Goal: Task Accomplishment & Management: Use online tool/utility

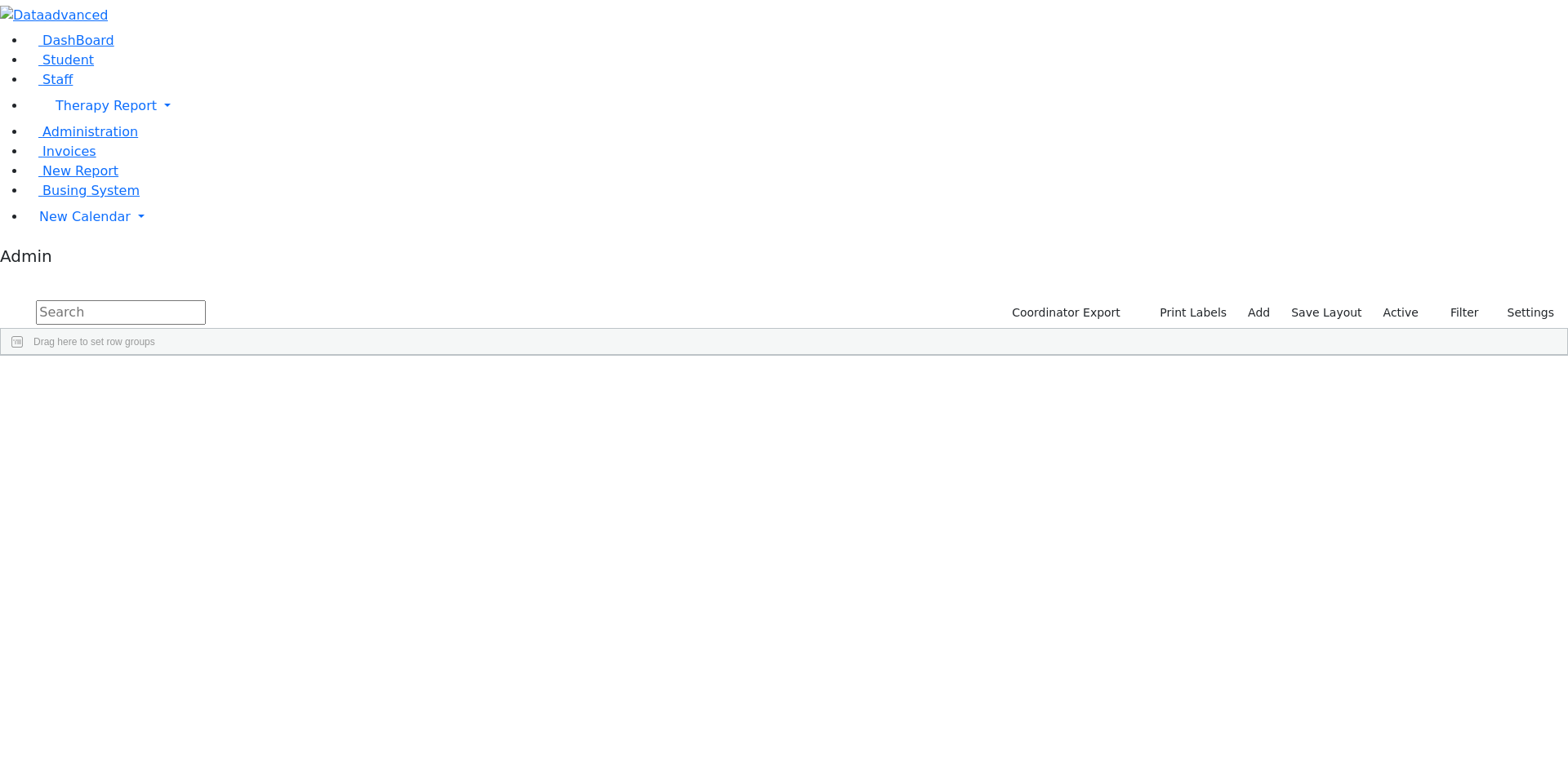
click at [206, 300] on input "text" at bounding box center [120, 312] width 170 height 24
type input "visio"
click at [65, 87] on link "Staff" at bounding box center [50, 80] width 47 height 16
click at [206, 300] on input "text" at bounding box center [120, 312] width 170 height 24
type input "visio"
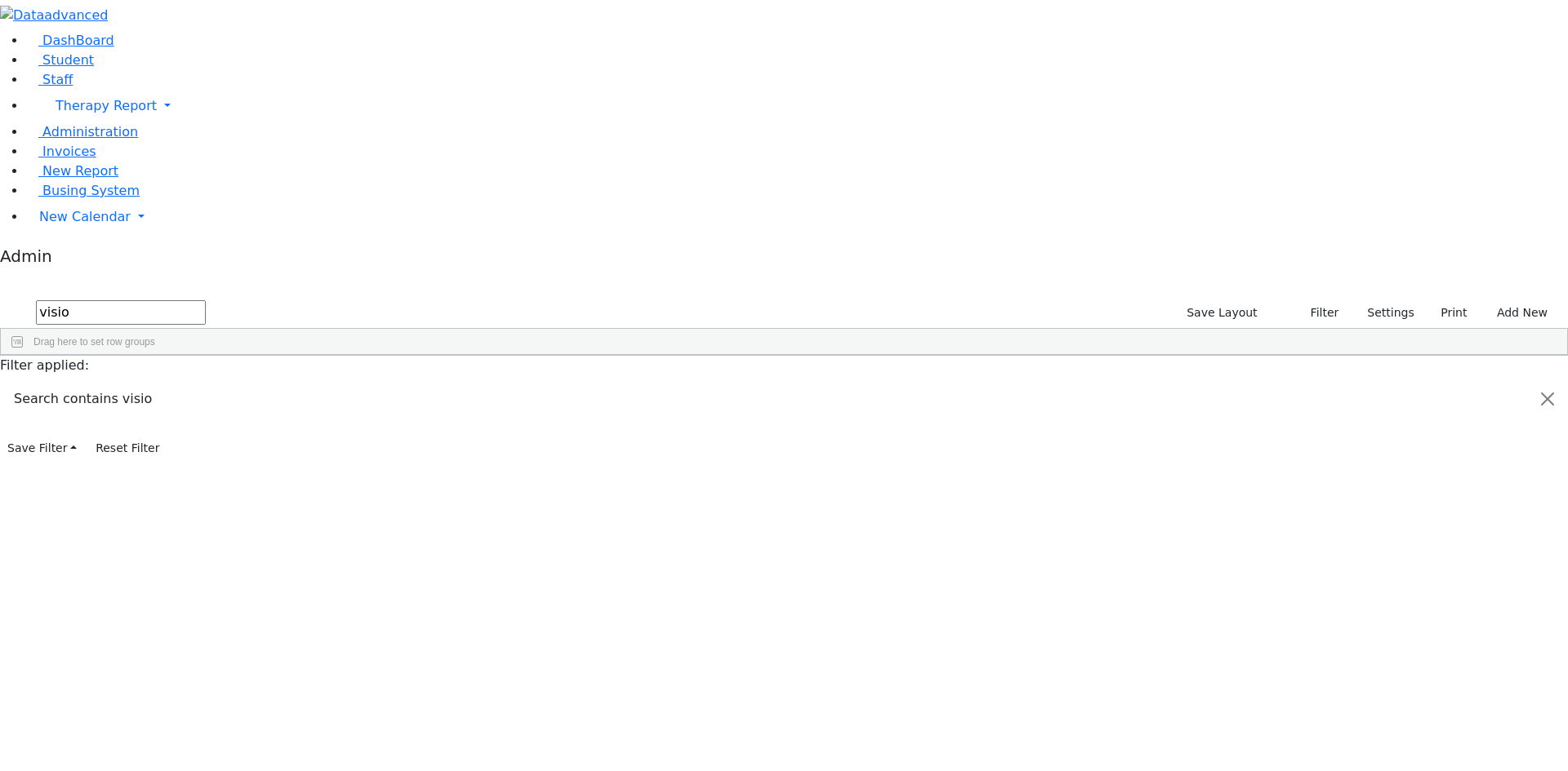
click at [193, 450] on div "Milagros" at bounding box center [145, 461] width 96 height 23
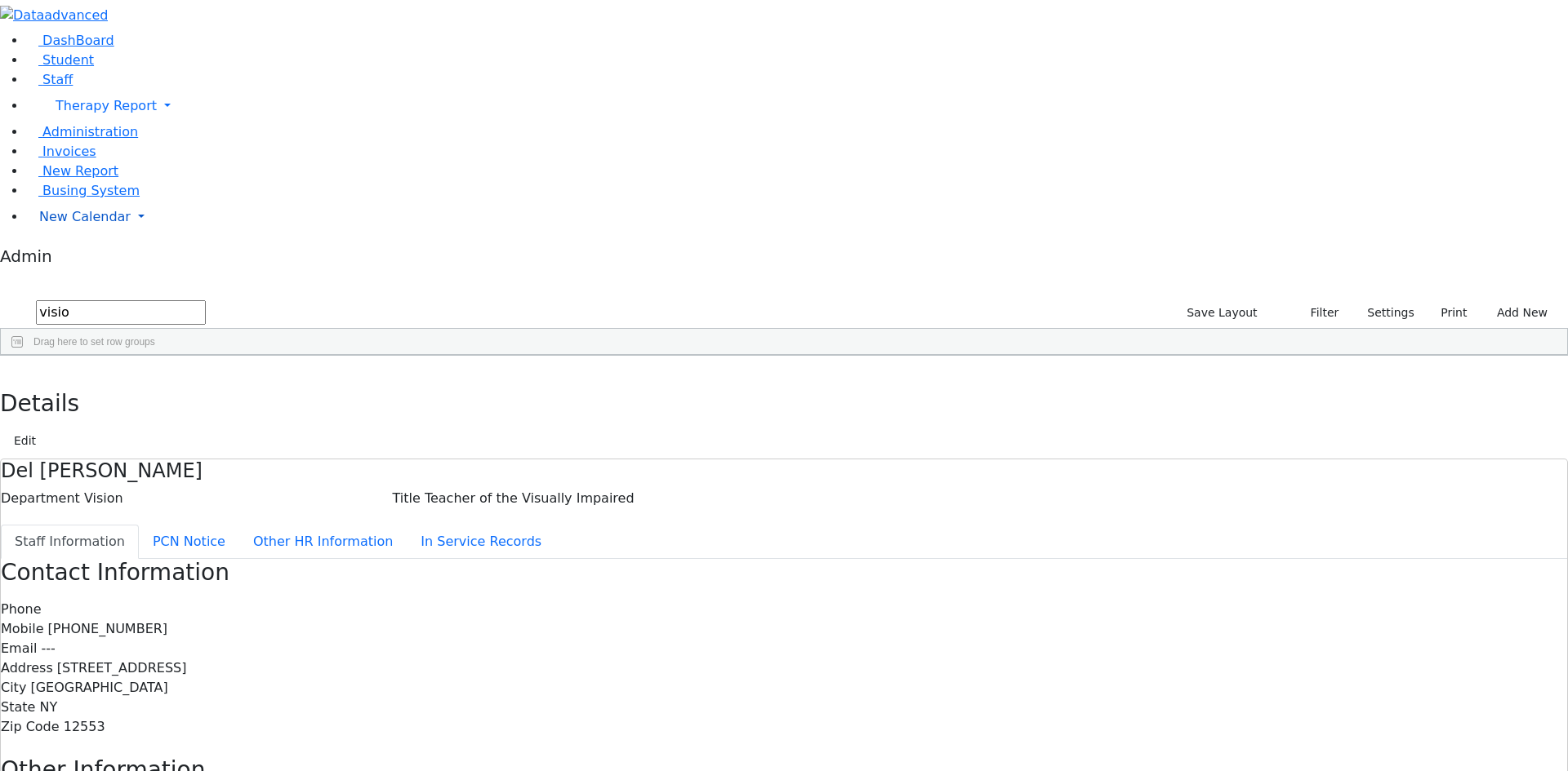
click at [86, 224] on span "New Calendar" at bounding box center [84, 217] width 91 height 16
click at [84, 257] on span "Calendar" at bounding box center [64, 249] width 59 height 16
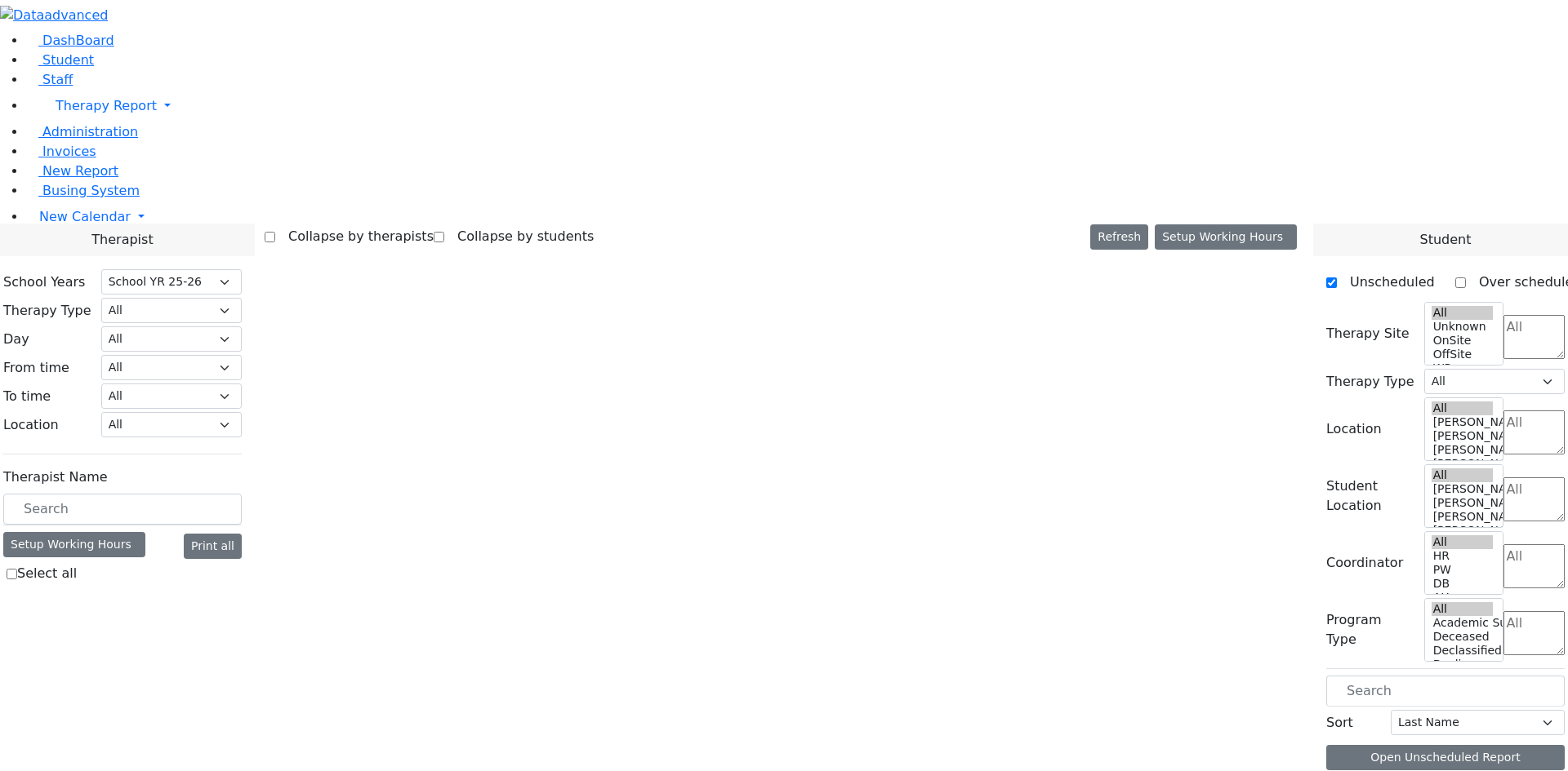
select select "212"
select select "3"
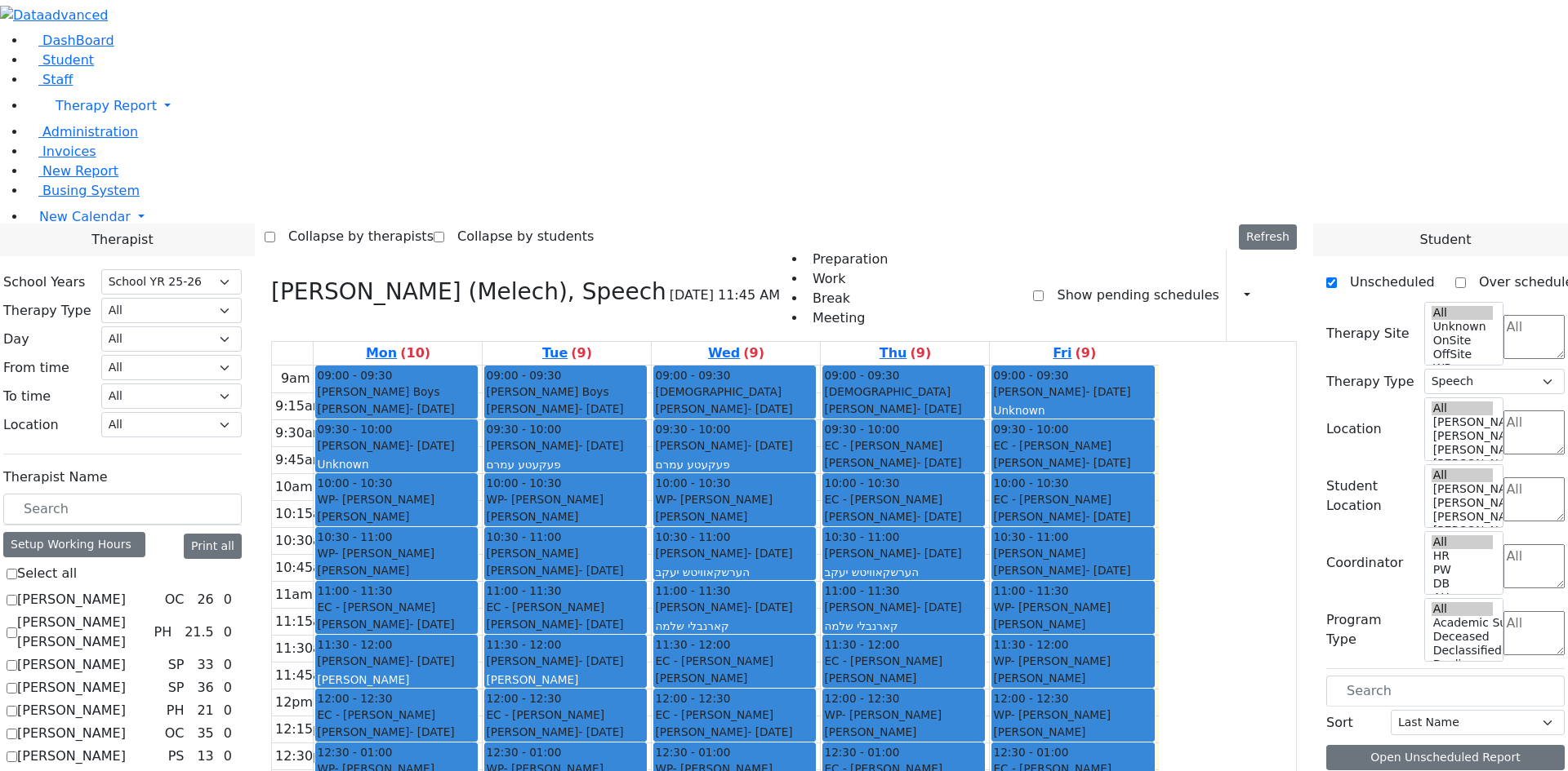
click at [1276, 287] on icon at bounding box center [1276, 295] width 0 height 16
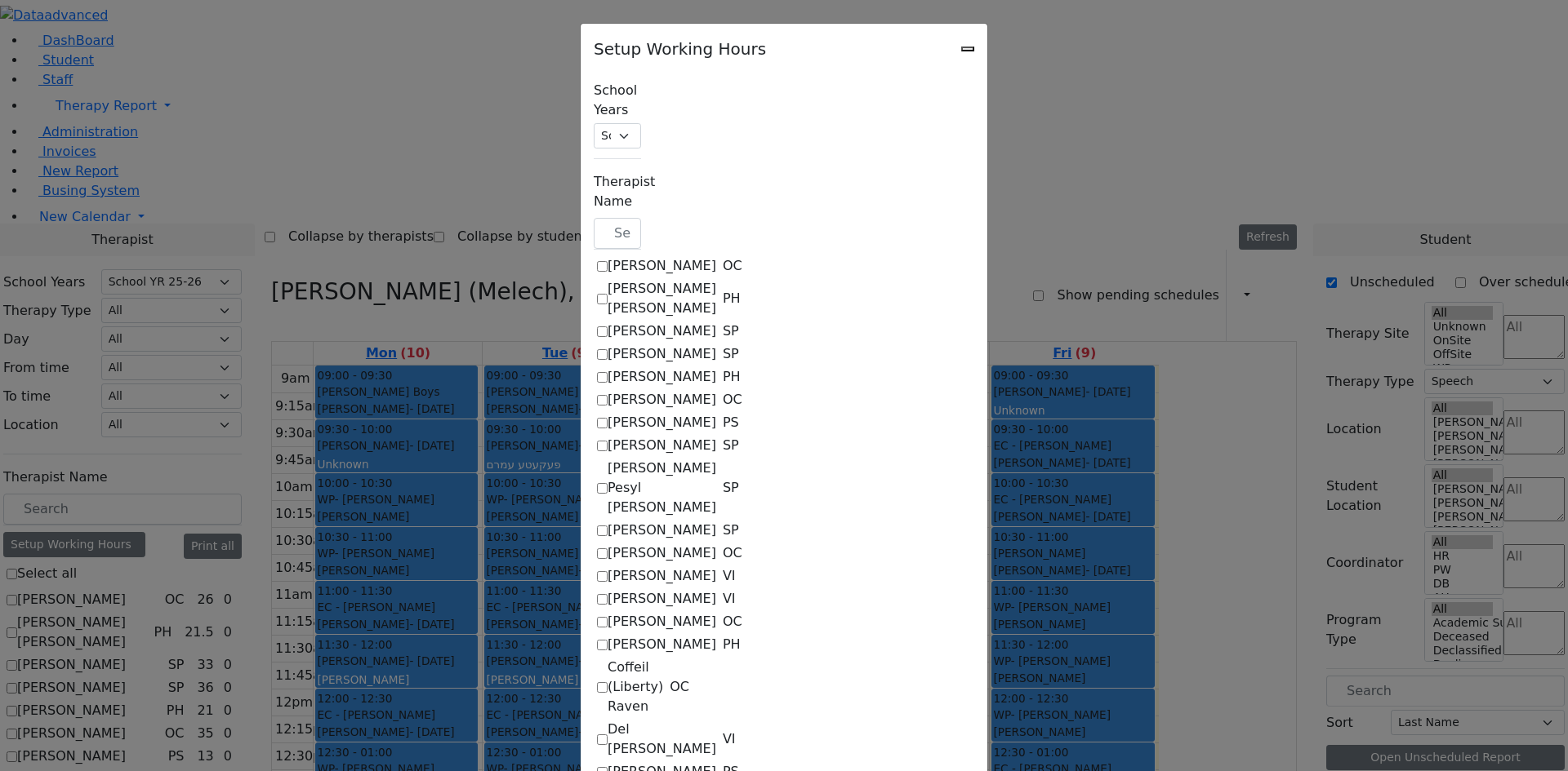
checkbox input "true"
select select "09:00:00"
select select "15:00:00"
select select "36"
select select "15:00:00"
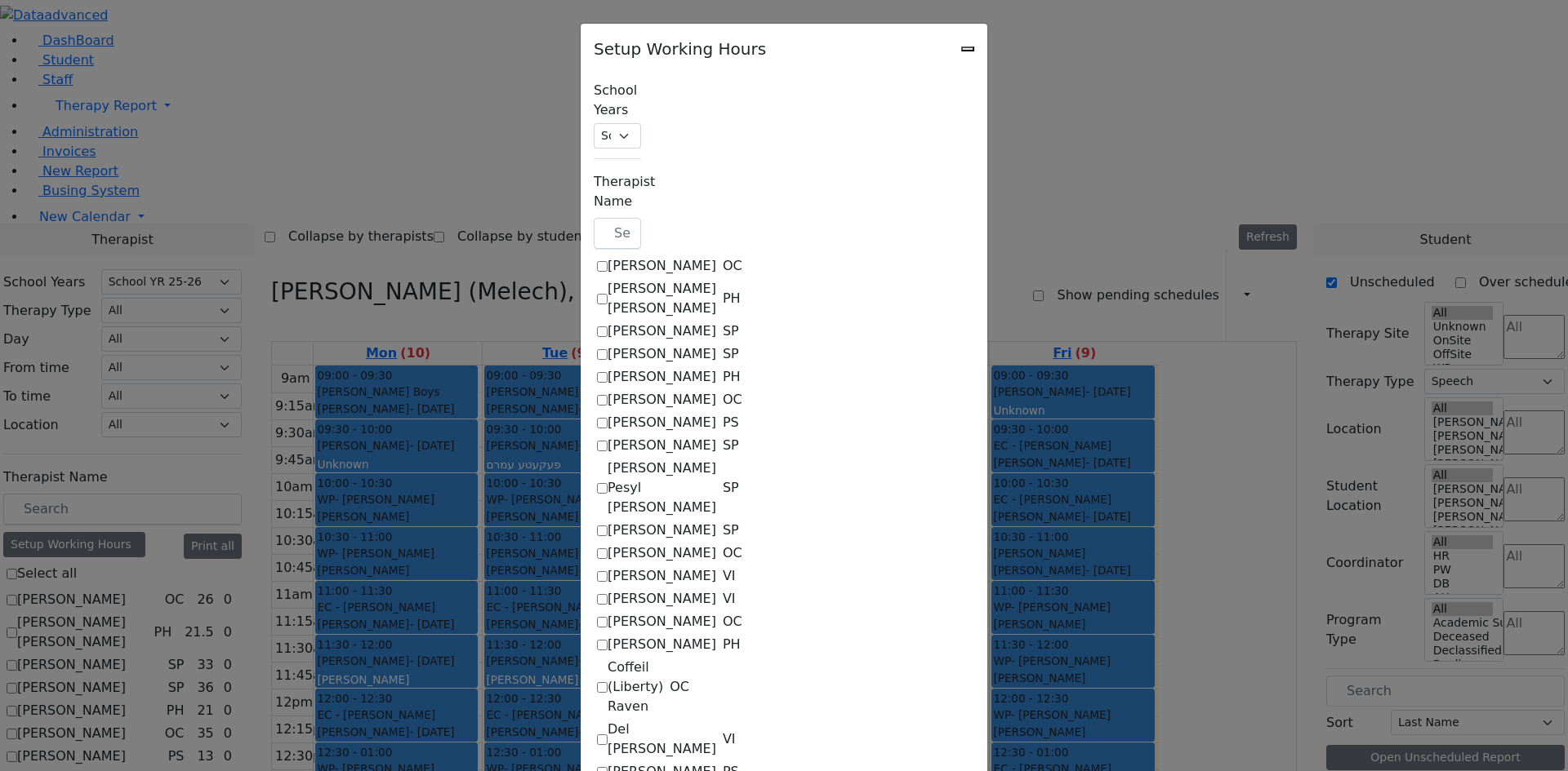
select select "19:00:00"
select select "09:00:00"
select select "15:00:00"
select select "36"
select select "15:00:00"
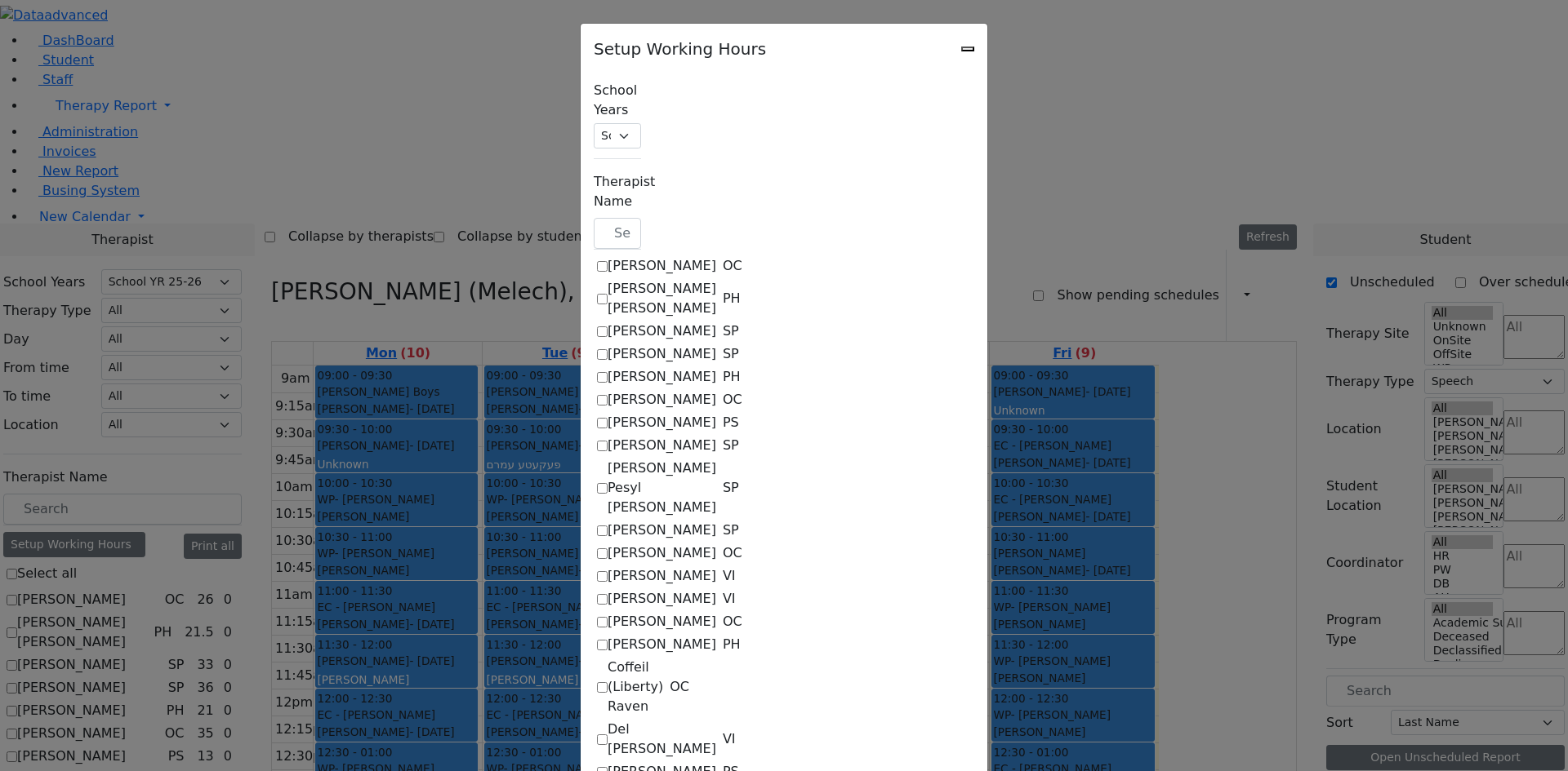
select select "19:00:00"
select select "09:00:00"
select select "15:00:00"
select select "36"
select select "15:00:00"
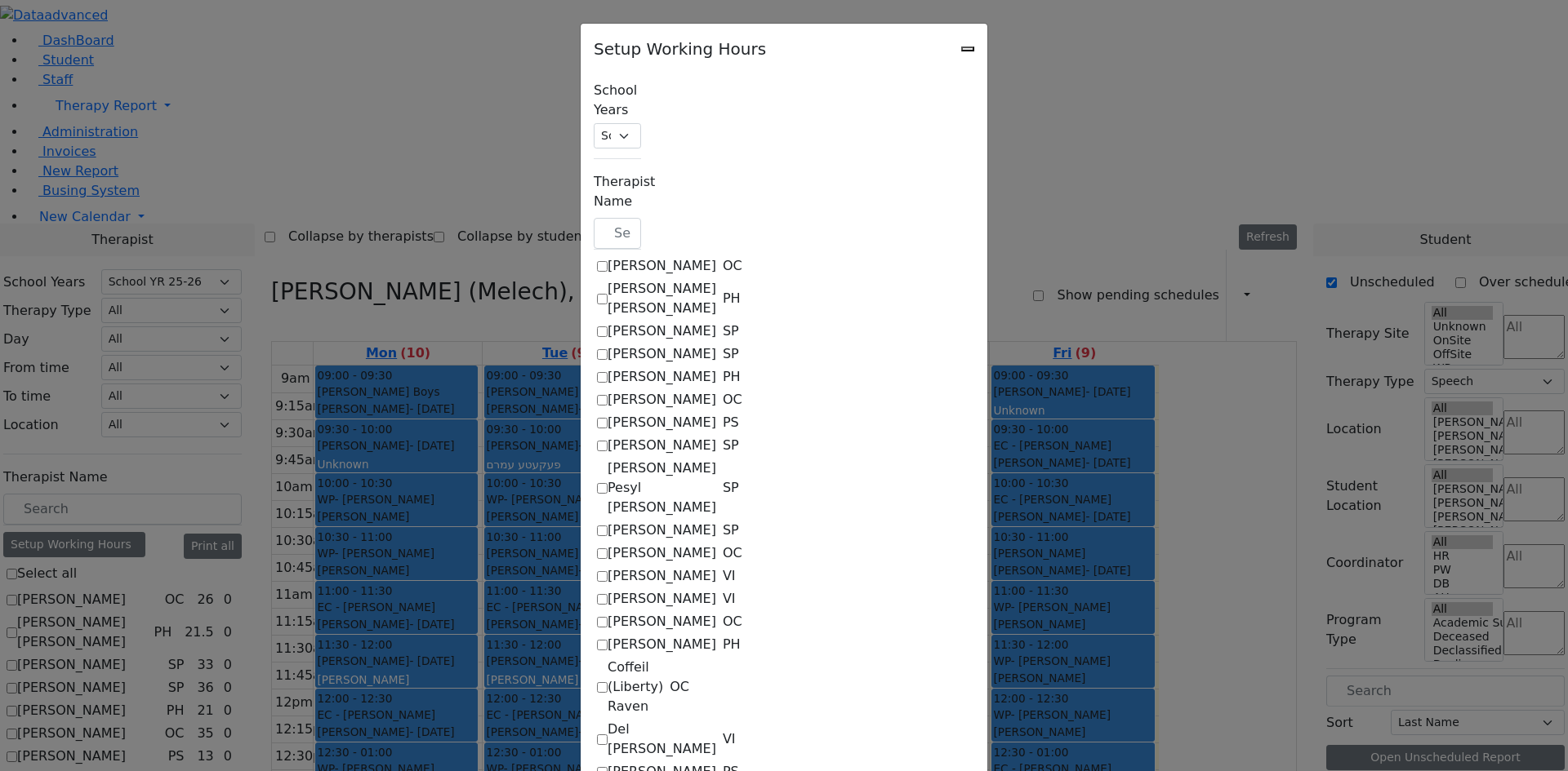
select select "19:00:00"
select select "09:00:00"
select select "15:00:00"
select select "36"
select select "15:00:00"
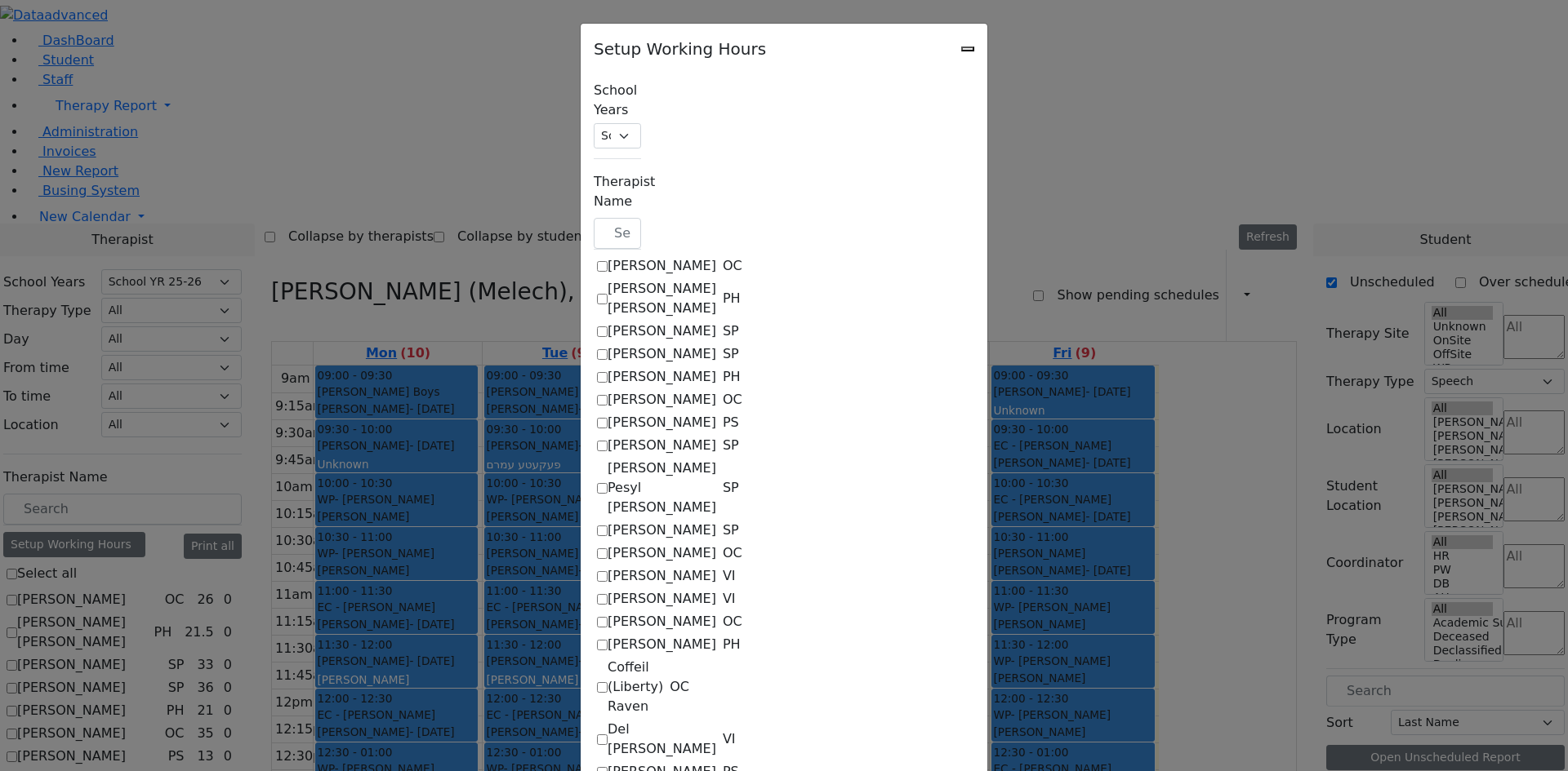
select select "19:00:00"
select select "09:00:00"
select select "15:00:00"
select select "36"
select select "15:00:00"
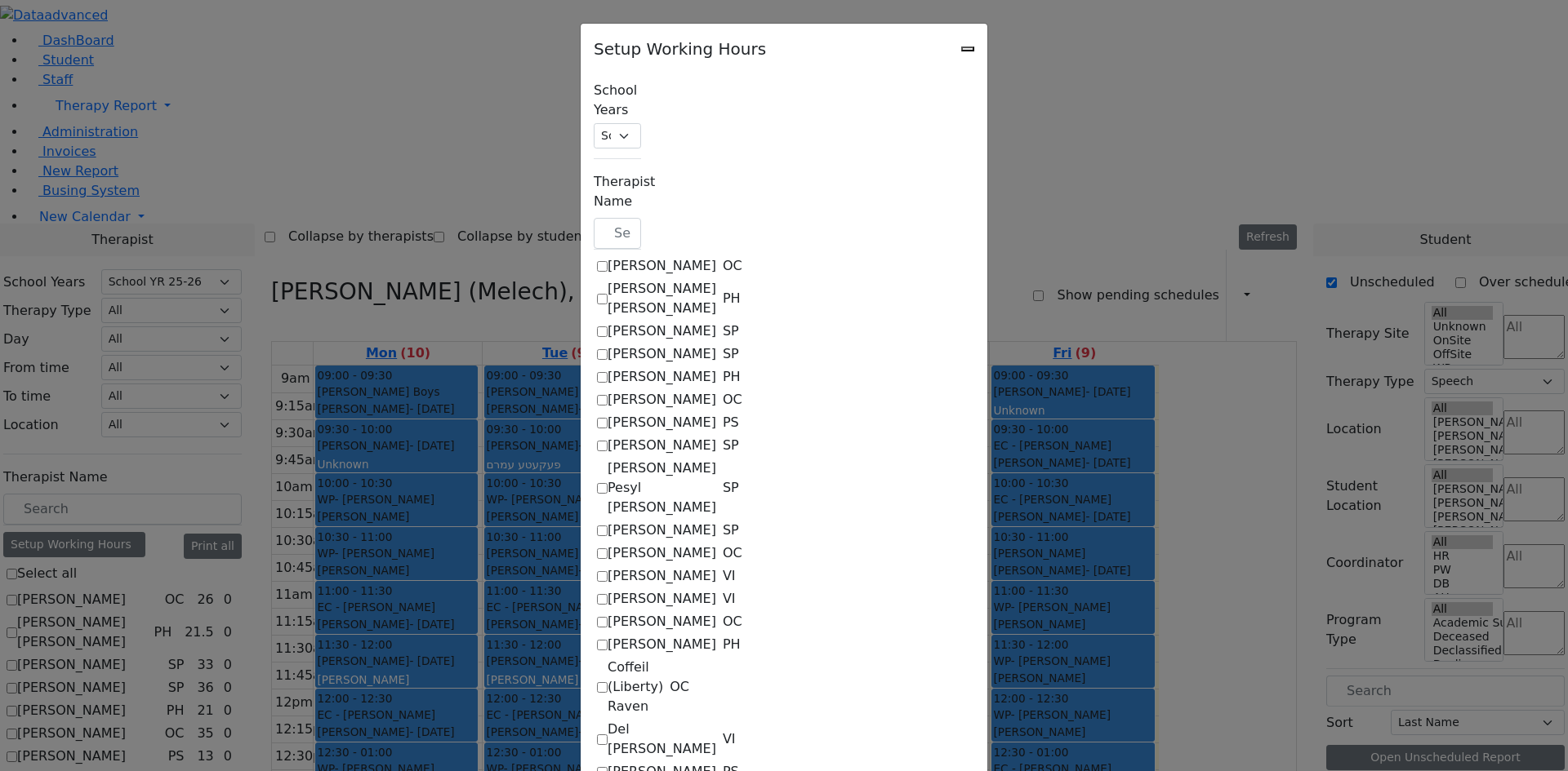
select select "19:00:00"
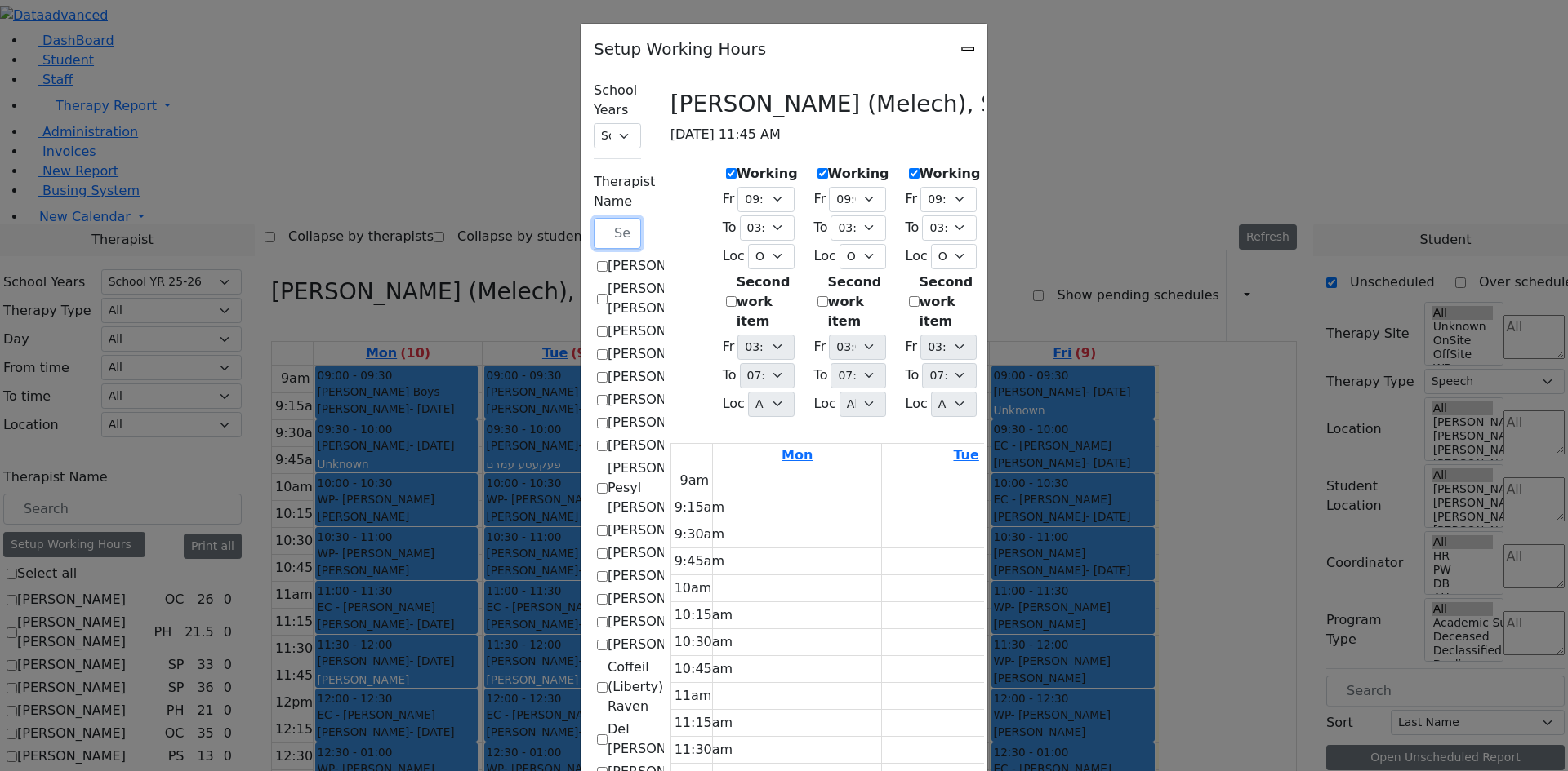
click at [594, 218] on input "text" at bounding box center [617, 233] width 47 height 31
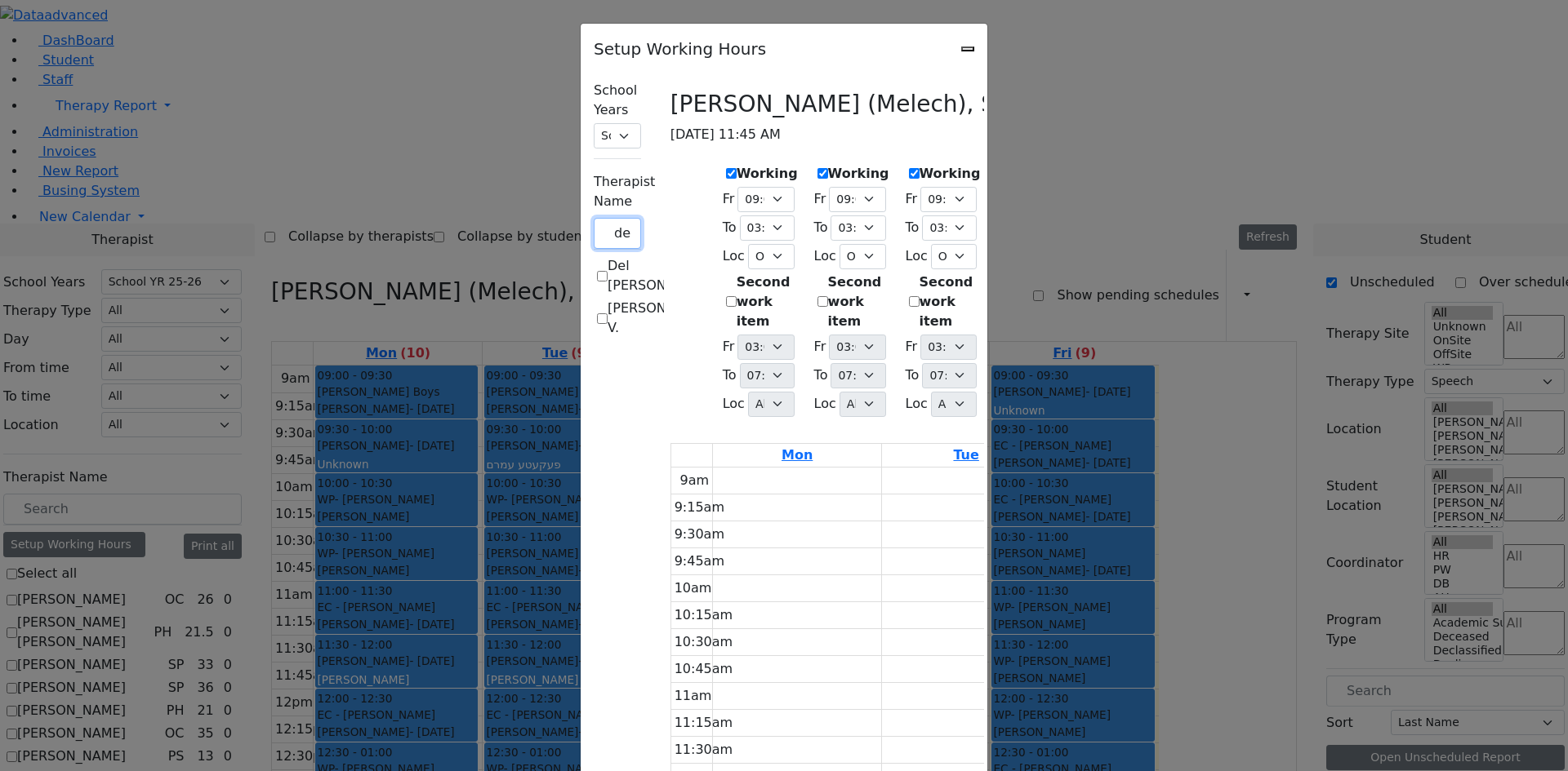
type input "del"
click at [607, 256] on label "Del Toro Milagros" at bounding box center [662, 276] width 109 height 39
click at [597, 271] on input "Del Toro Milagros" at bounding box center [601, 276] width 10 height 10
click at [607, 256] on label "Del Toro Milagros" at bounding box center [662, 276] width 109 height 39
click at [597, 271] on input "Del Toro Milagros" at bounding box center [601, 276] width 10 height 10
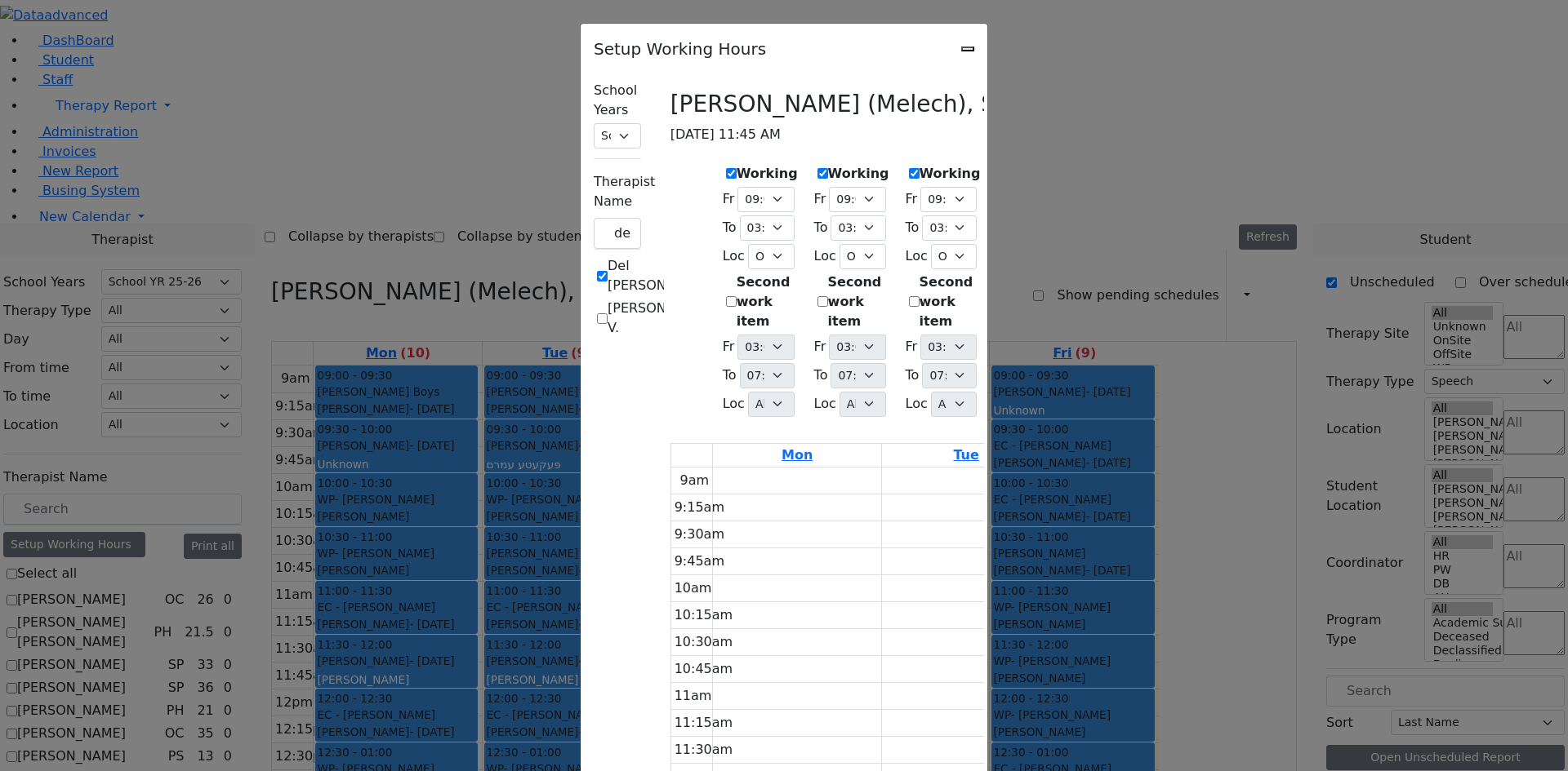
checkbox input "false"
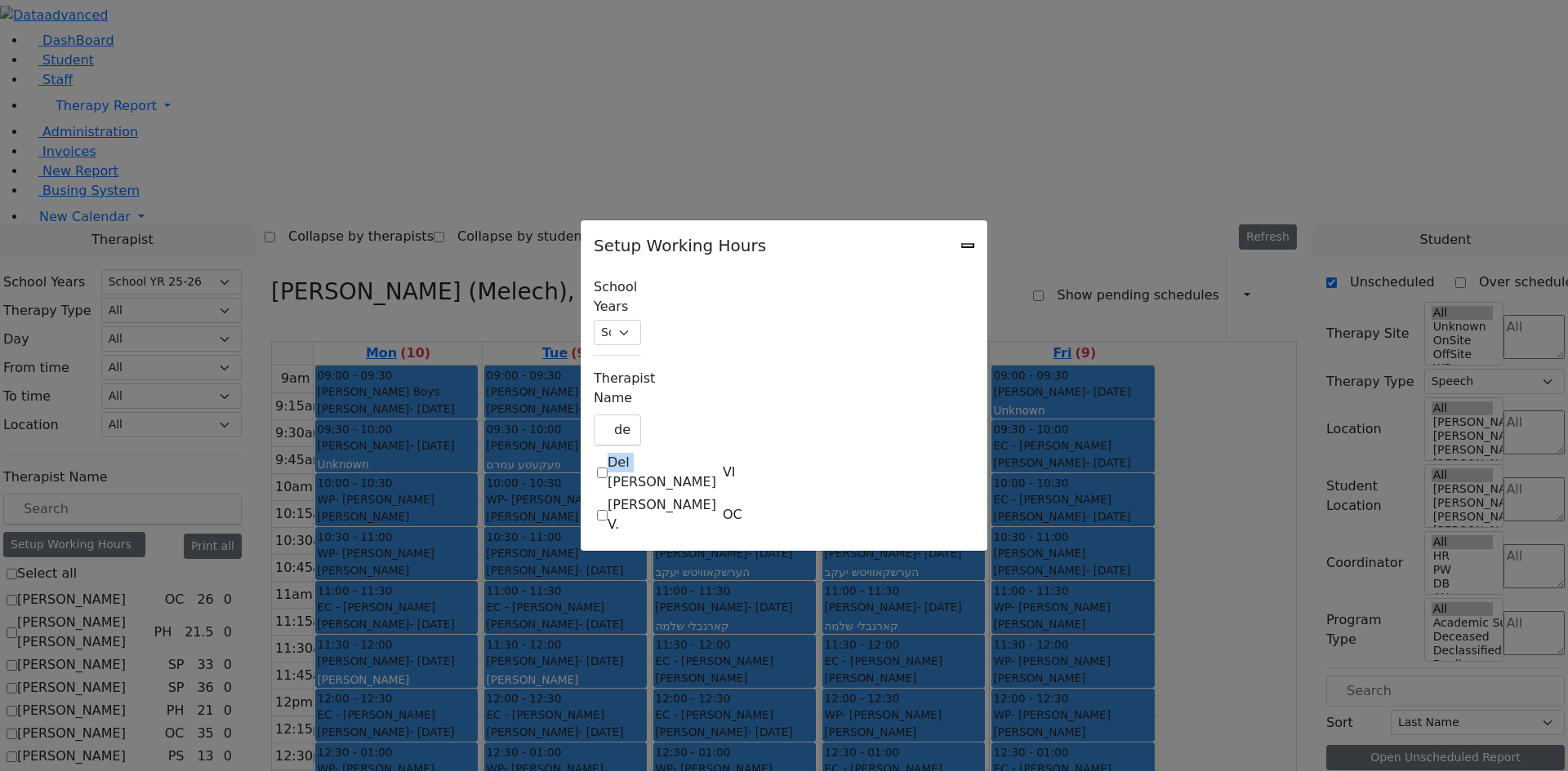
click at [967, 246] on icon "Close" at bounding box center [967, 246] width 0 height 0
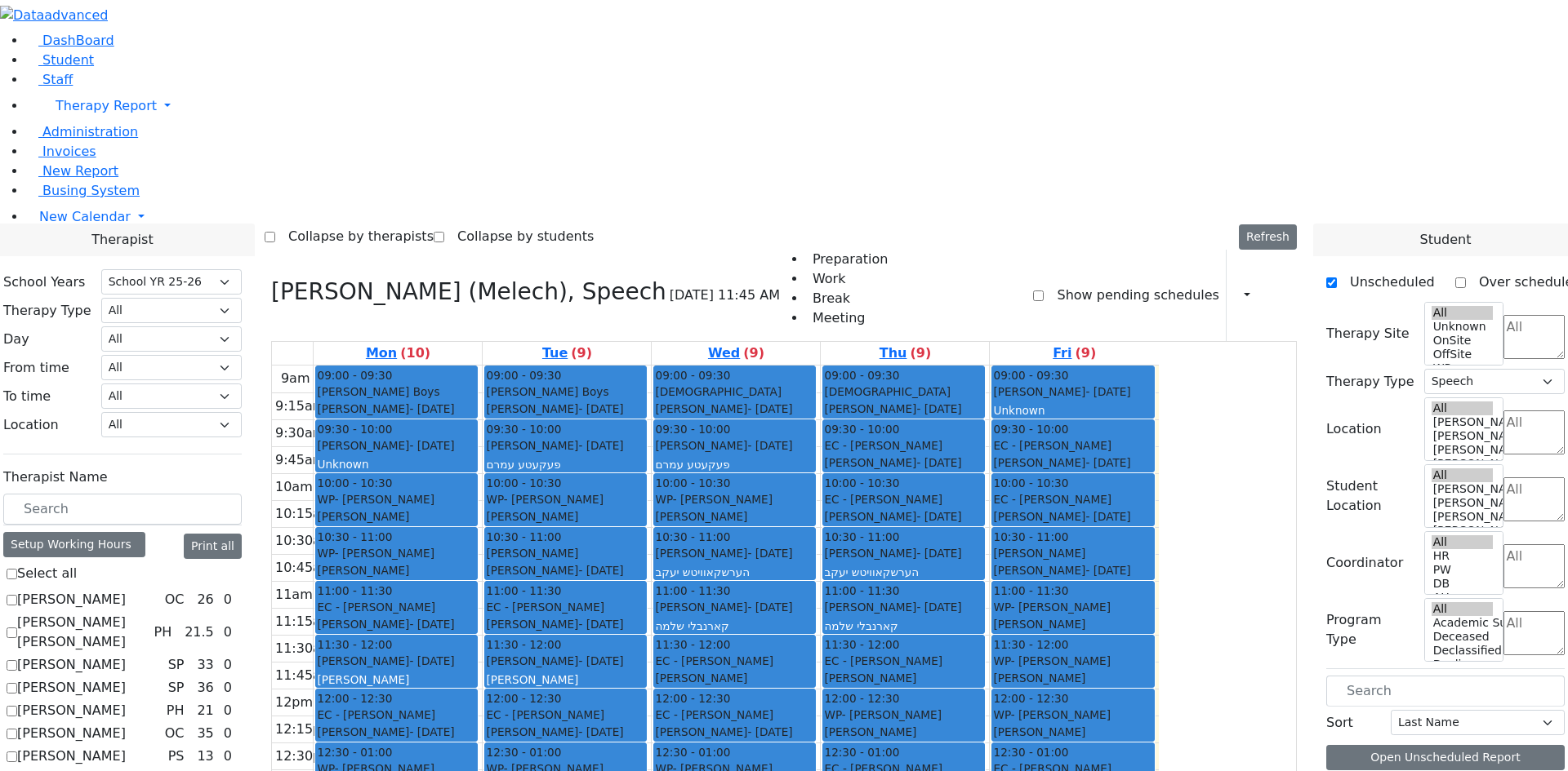
click at [1276, 287] on icon at bounding box center [1276, 295] width 0 height 16
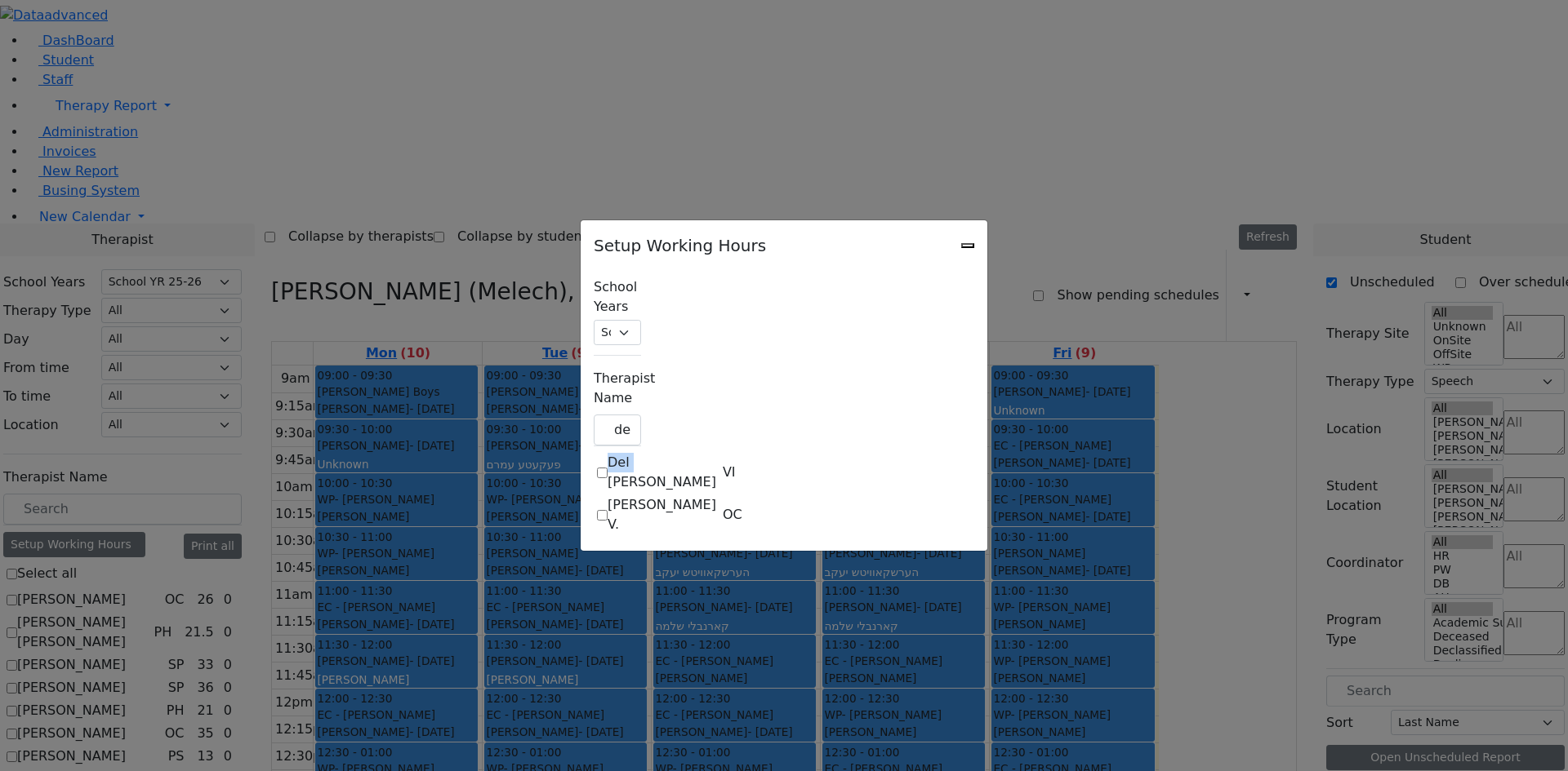
select select "09:00:00"
select select "15:00:00"
select select "36"
select select "15:00:00"
select select "19:00:00"
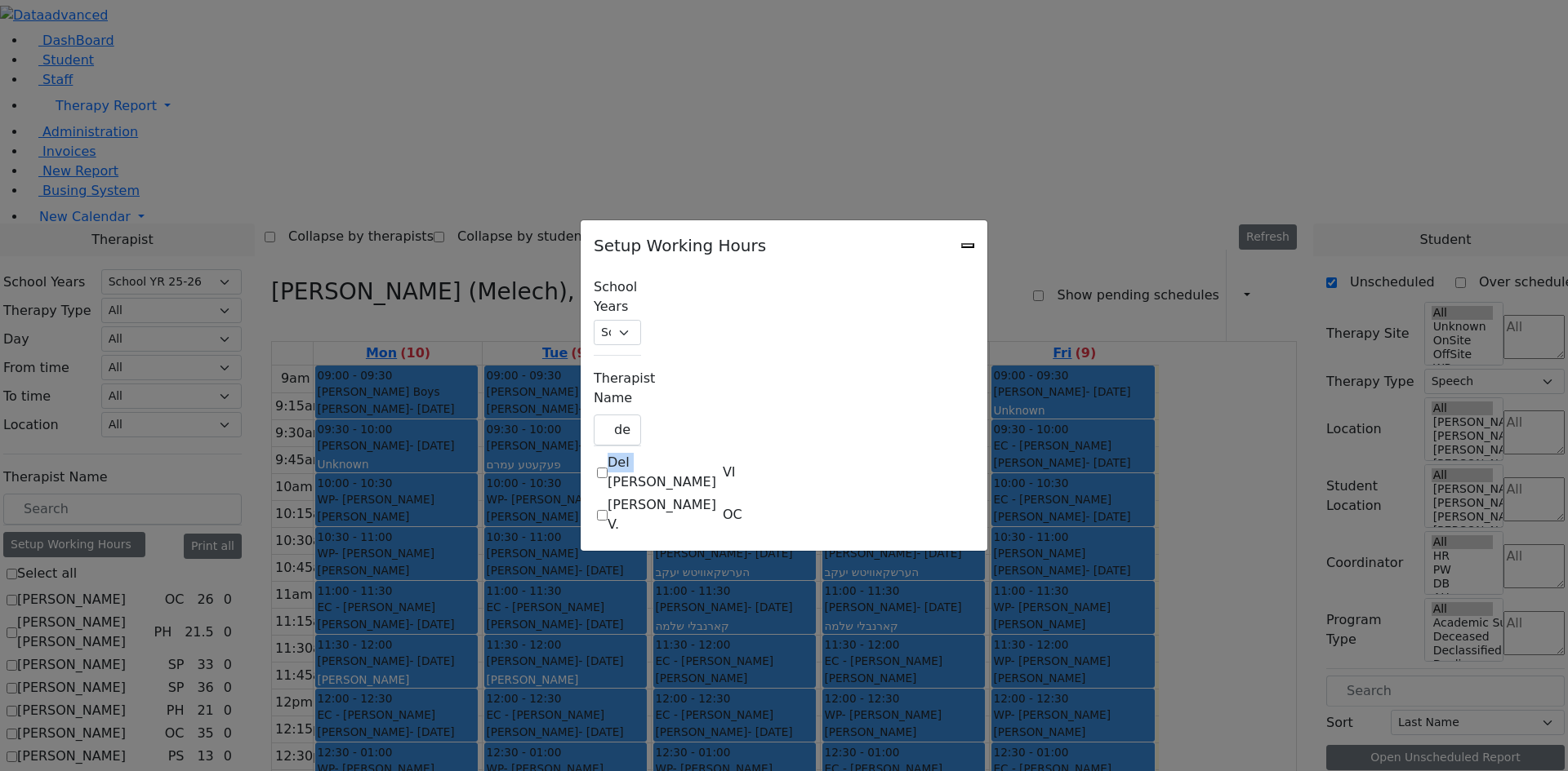
select select "09:00:00"
select select "15:00:00"
select select "36"
select select "15:00:00"
select select "19:00:00"
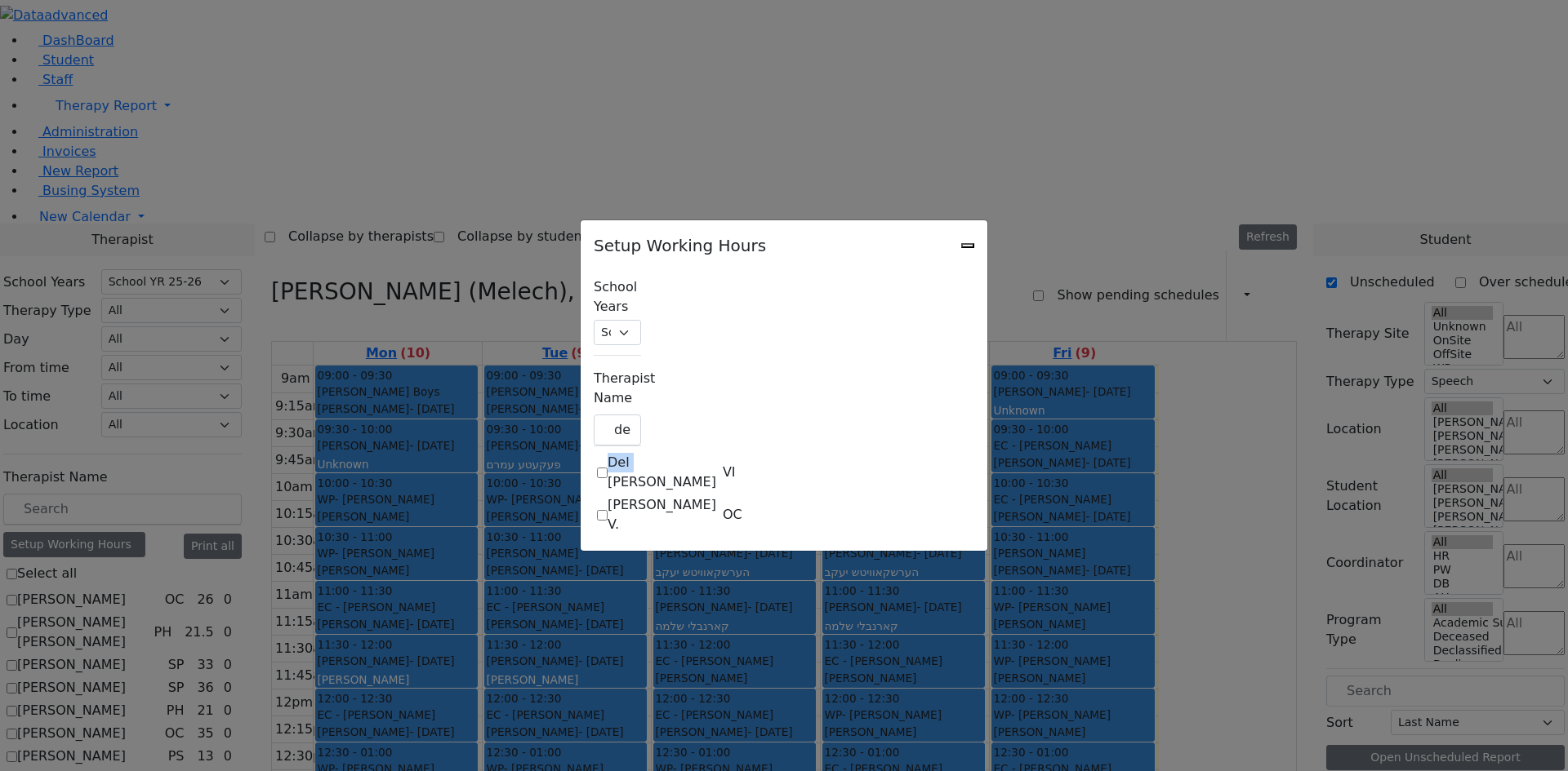
select select "09:00:00"
select select "15:00:00"
select select "36"
select select "15:00:00"
select select "19:00:00"
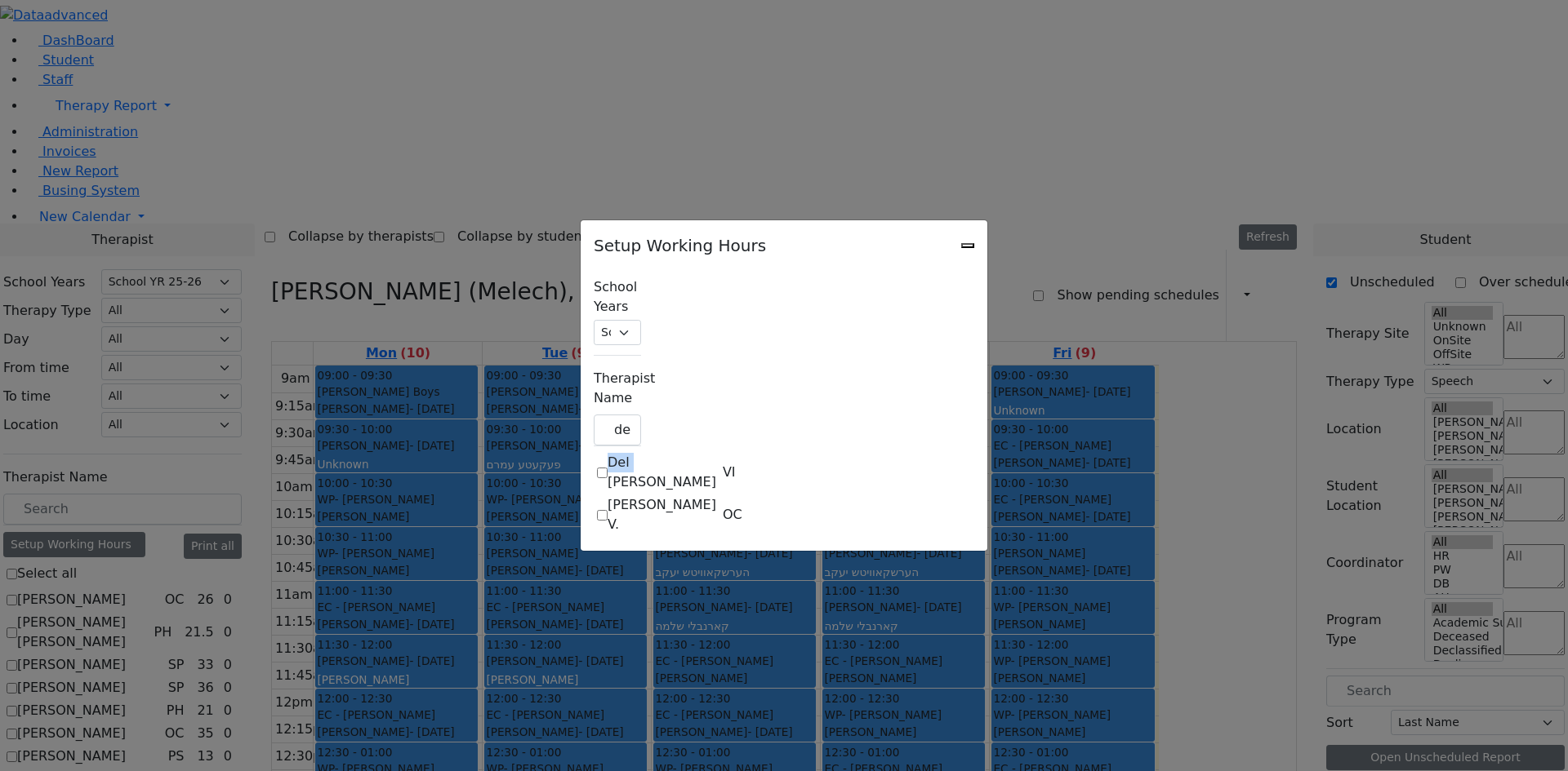
select select "09:00:00"
select select "15:00:00"
select select "36"
select select "15:00:00"
select select "19:00:00"
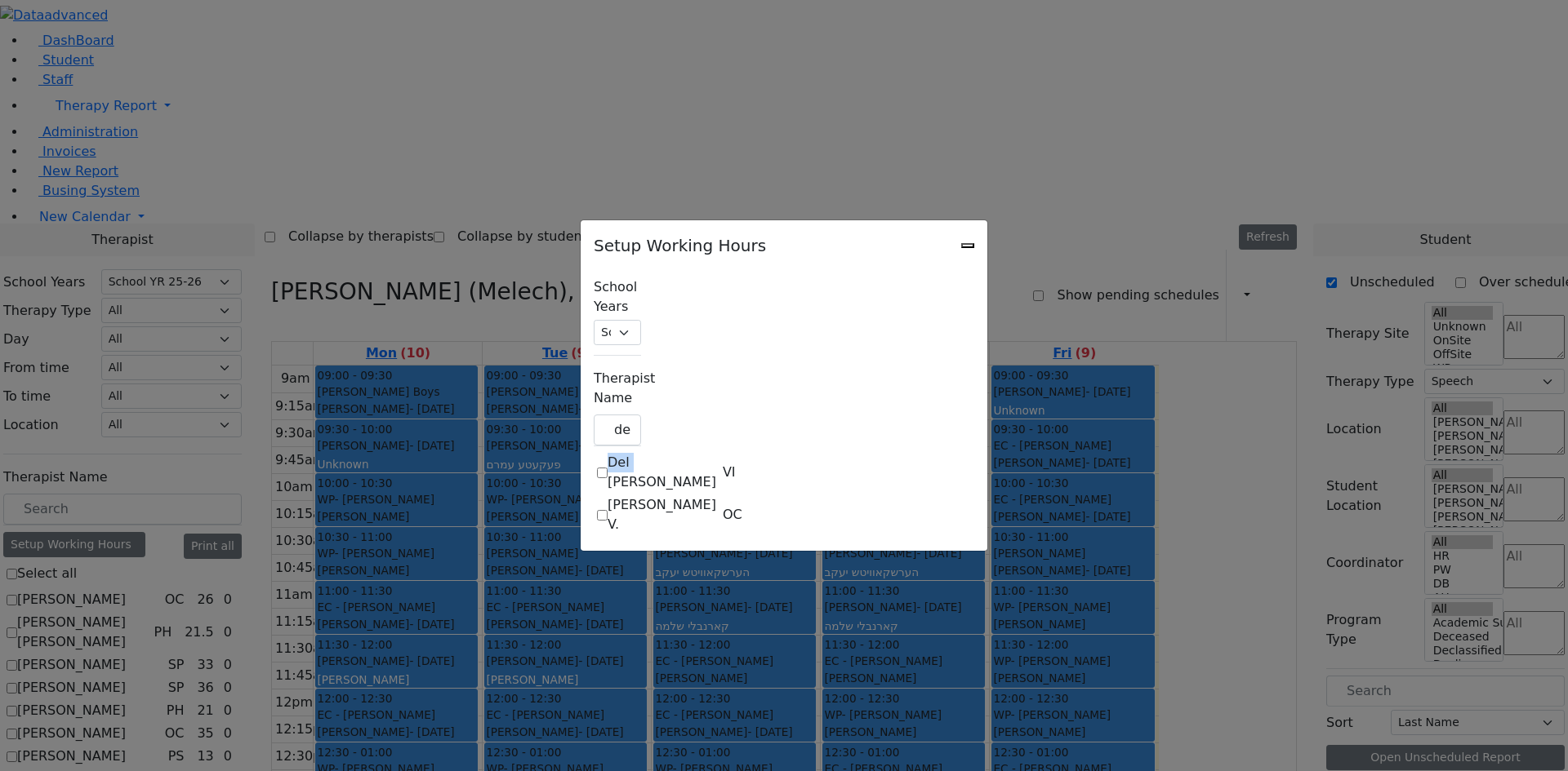
select select "09:00:00"
select select "15:00:00"
select select "36"
select select "15:00:00"
select select "19:00:00"
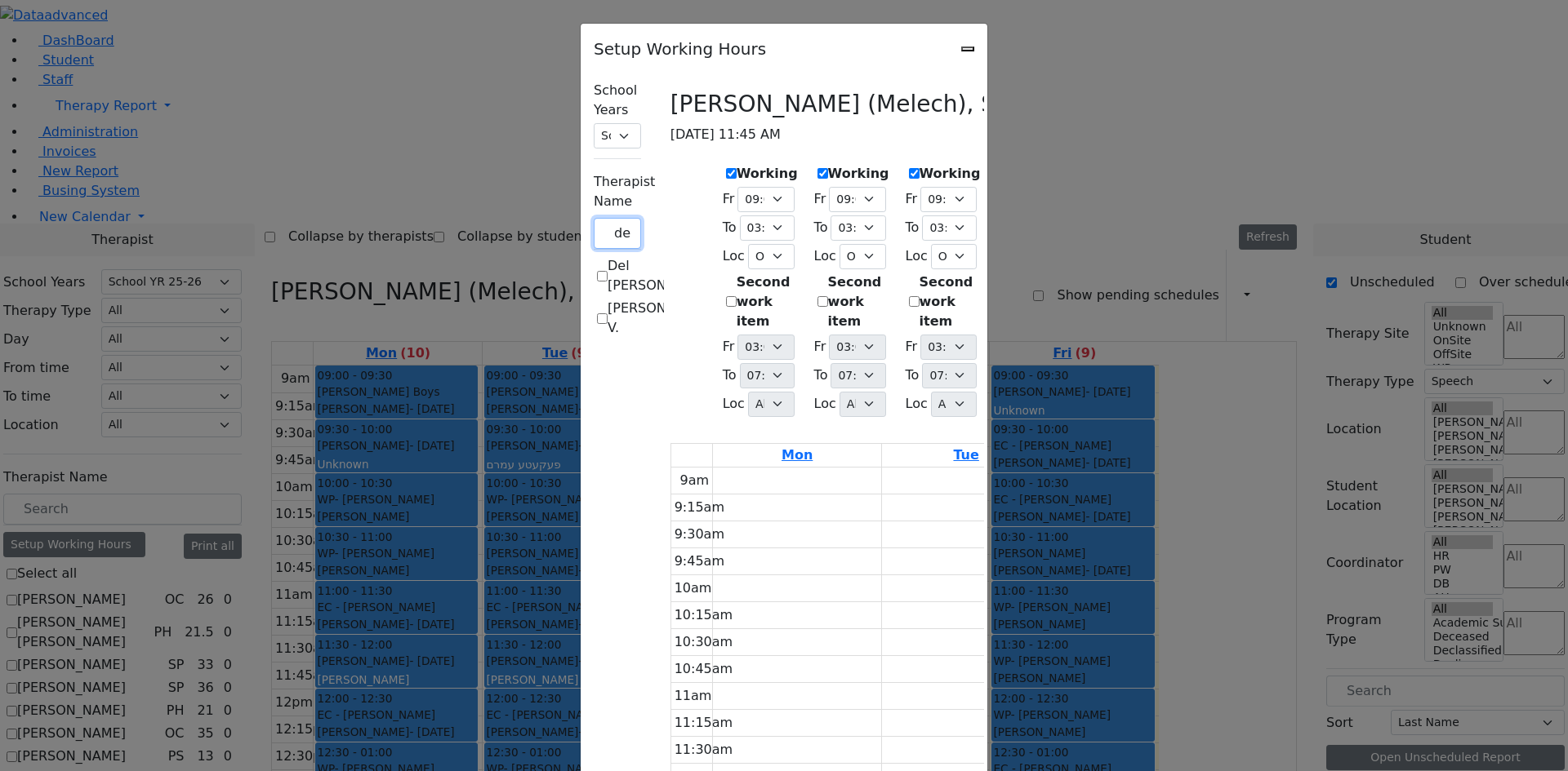
click at [594, 218] on input "del" at bounding box center [617, 233] width 47 height 31
type input "d"
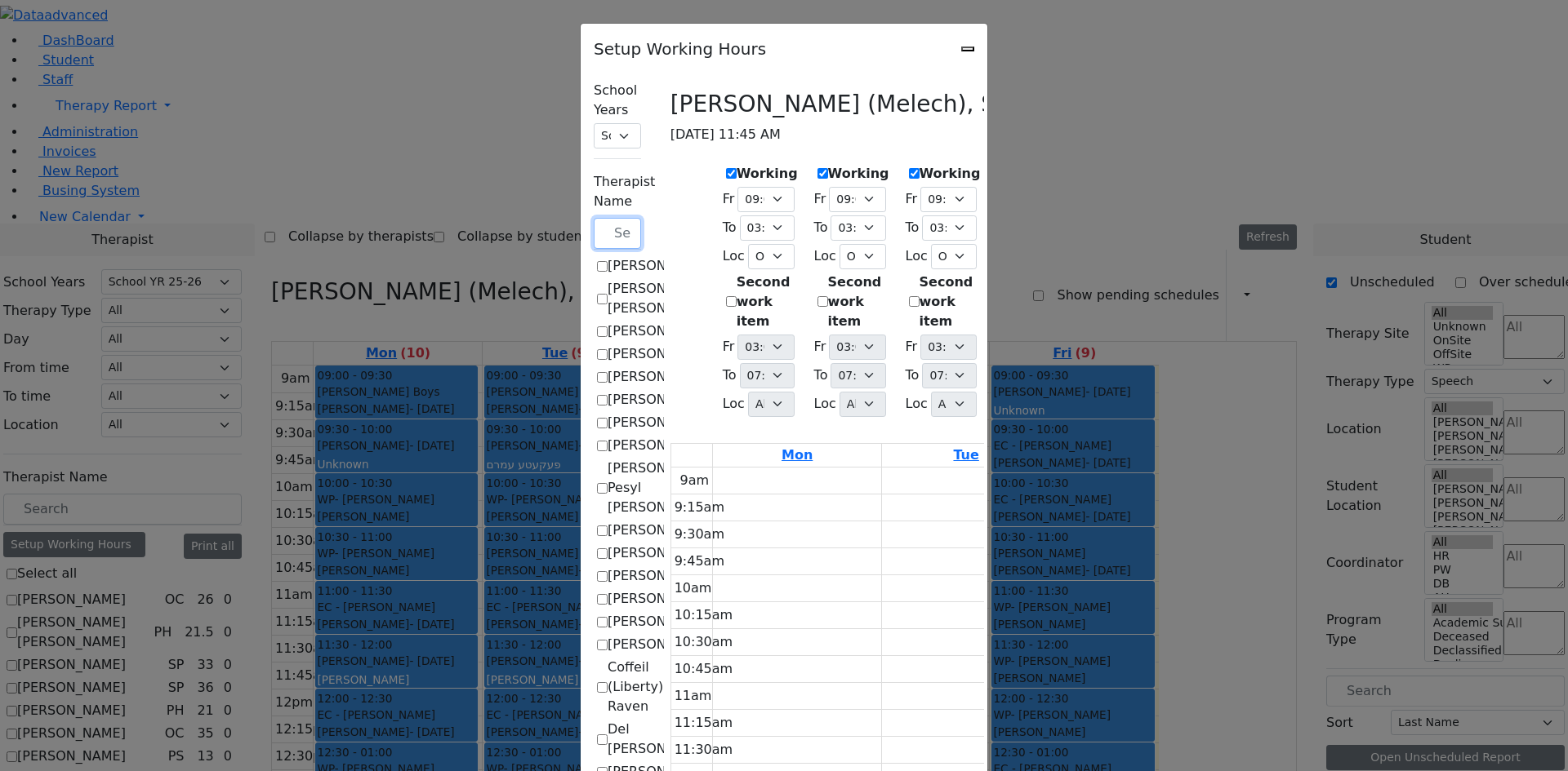
scroll to position [82, 0]
click at [967, 49] on icon "Close" at bounding box center [967, 49] width 0 height 0
click at [987, 51] on div "Setup Working Hours" at bounding box center [784, 44] width 406 height 41
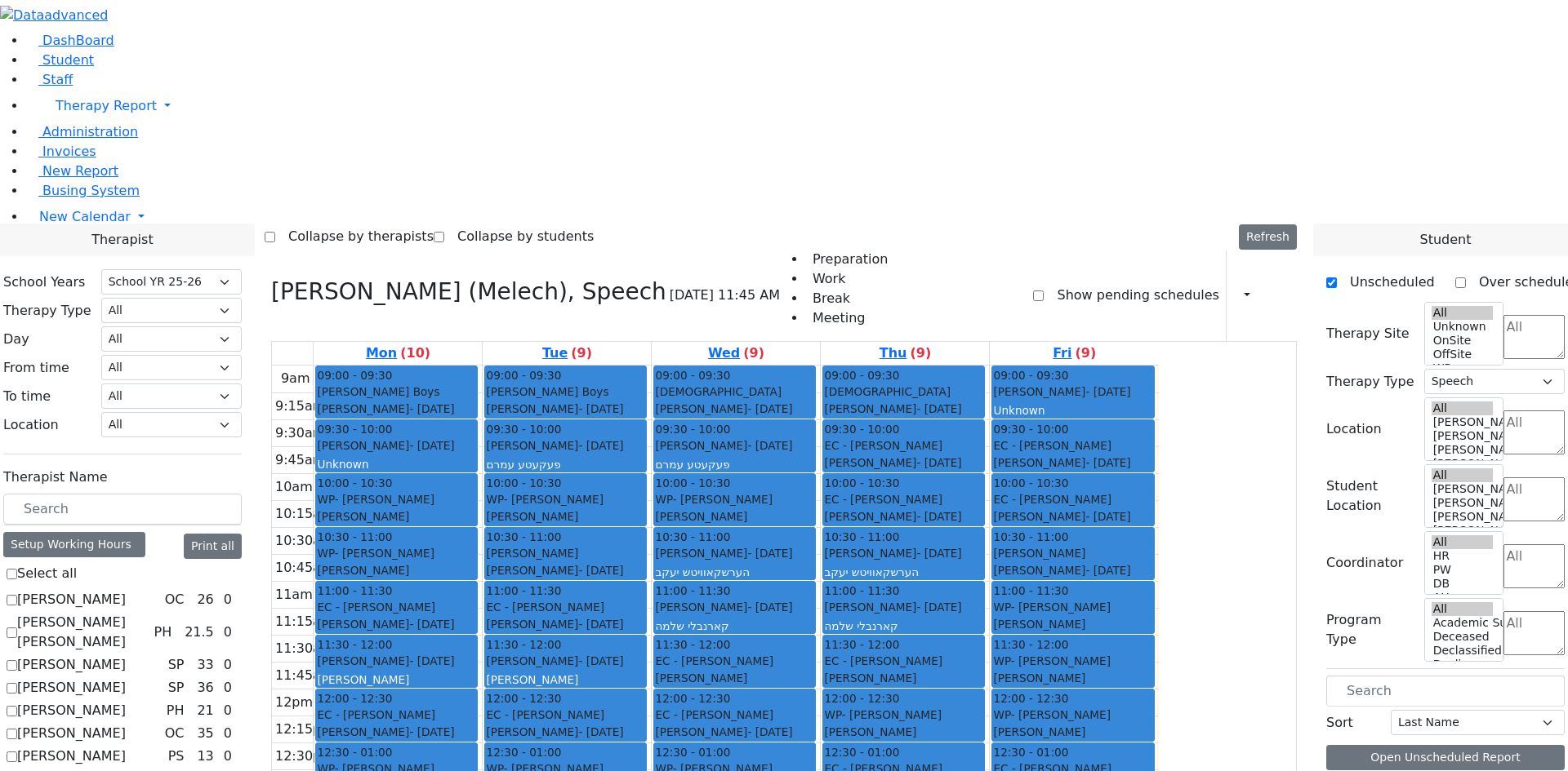
scroll to position [245, 0]
click at [69, 68] on span "Student" at bounding box center [68, 60] width 52 height 16
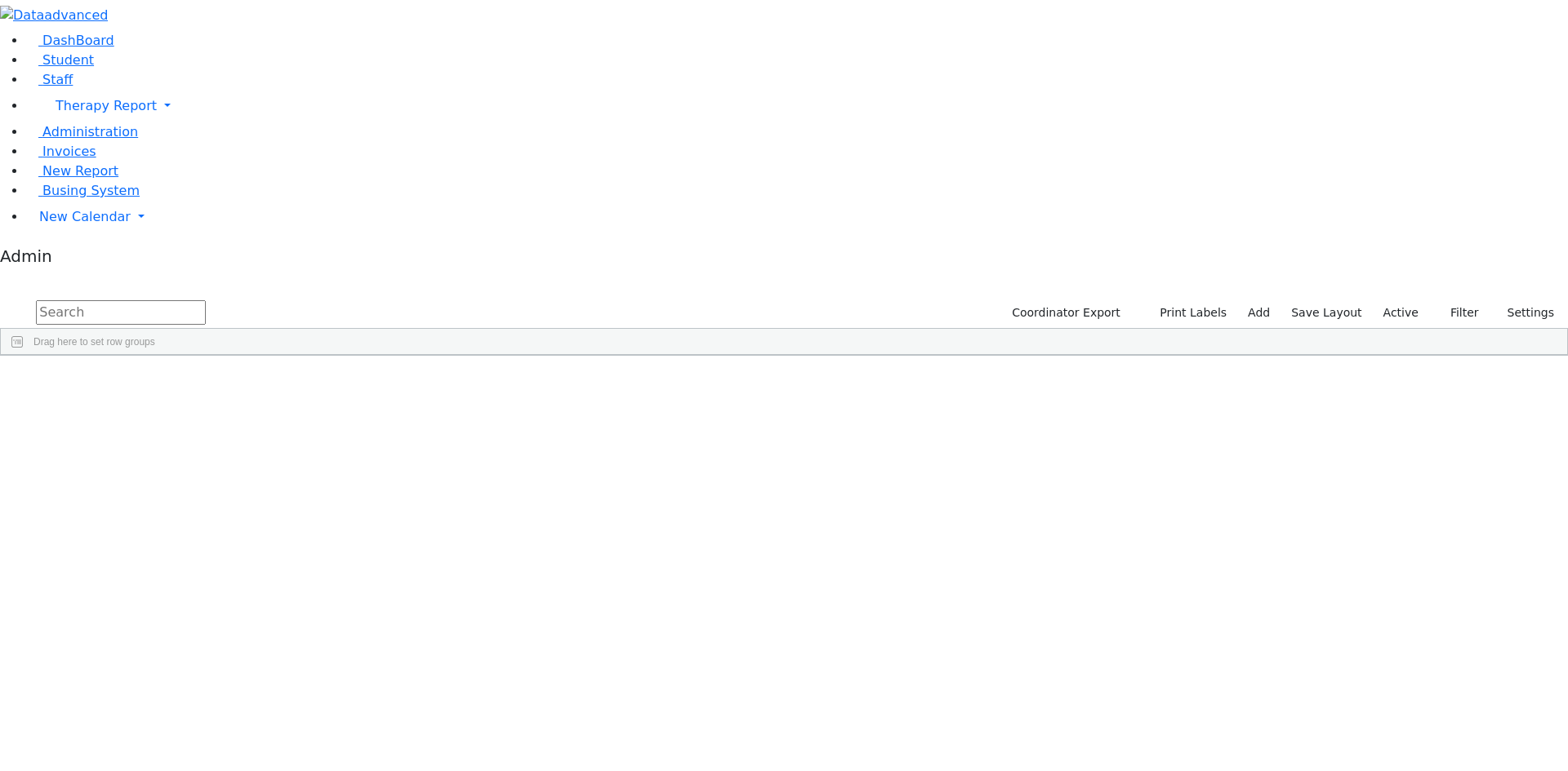
click at [206, 300] on input "text" at bounding box center [120, 312] width 170 height 24
type input "lebo"
click at [268, 382] on div "Zalmen" at bounding box center [202, 393] width 134 height 23
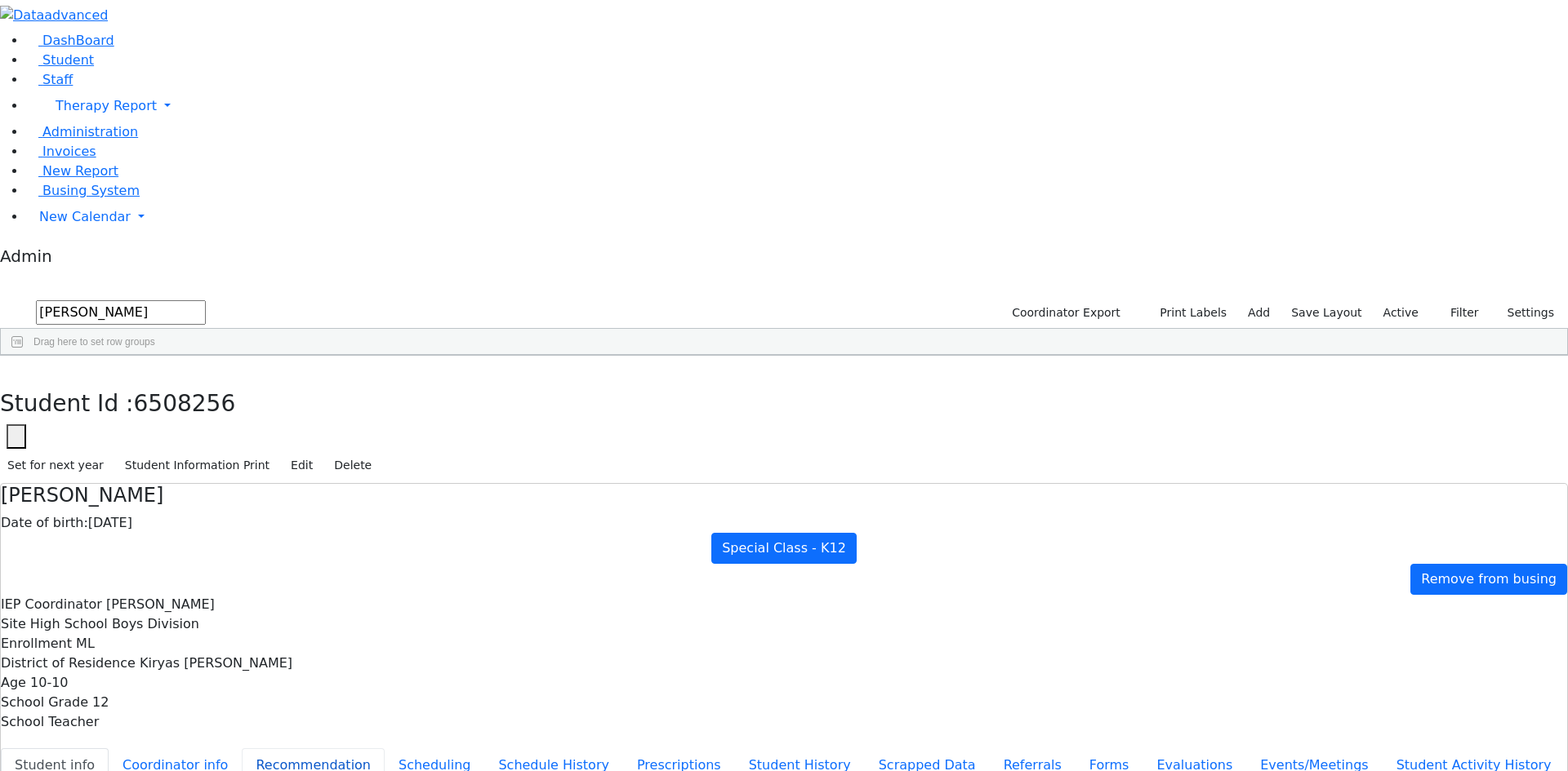
click at [385, 748] on button "Recommendation" at bounding box center [313, 765] width 143 height 35
checkbox input "true"
click at [386, 748] on button "Scheduling" at bounding box center [434, 765] width 99 height 35
drag, startPoint x: 274, startPoint y: 66, endPoint x: 145, endPoint y: 61, distance: 129.1
click at [148, 62] on div "DashBoard Student Staff Therapy Report Student Old Calendar Report Admin" at bounding box center [784, 490] width 1568 height 979
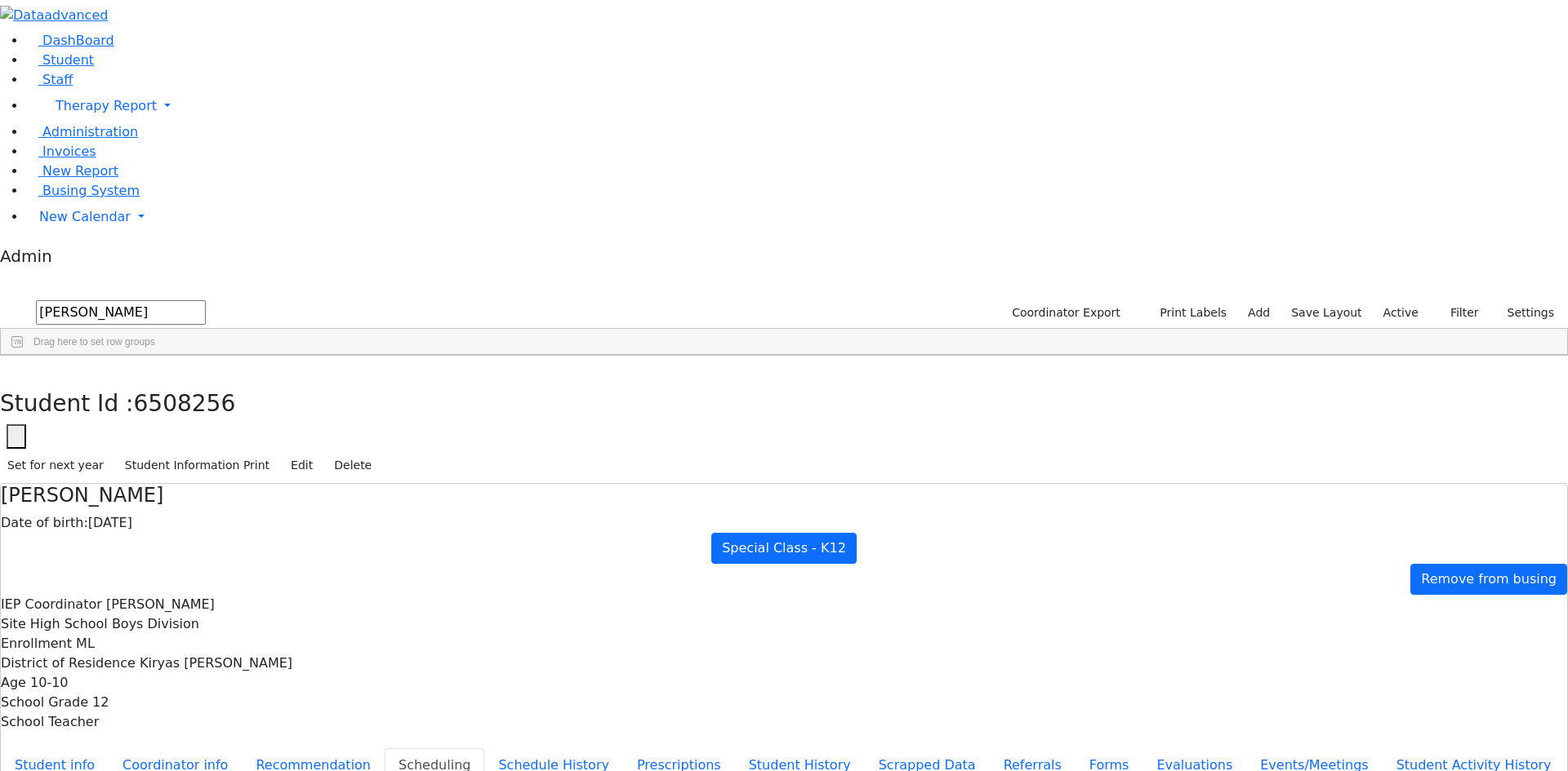
click at [132, 382] on div "Leifer" at bounding box center [67, 393] width 131 height 23
drag, startPoint x: 291, startPoint y: 68, endPoint x: 187, endPoint y: 64, distance: 104.1
click at [187, 64] on div "DashBoard Student Staff Therapy Report Student Old Calendar Report Admin" at bounding box center [784, 490] width 1568 height 979
type input "fis"
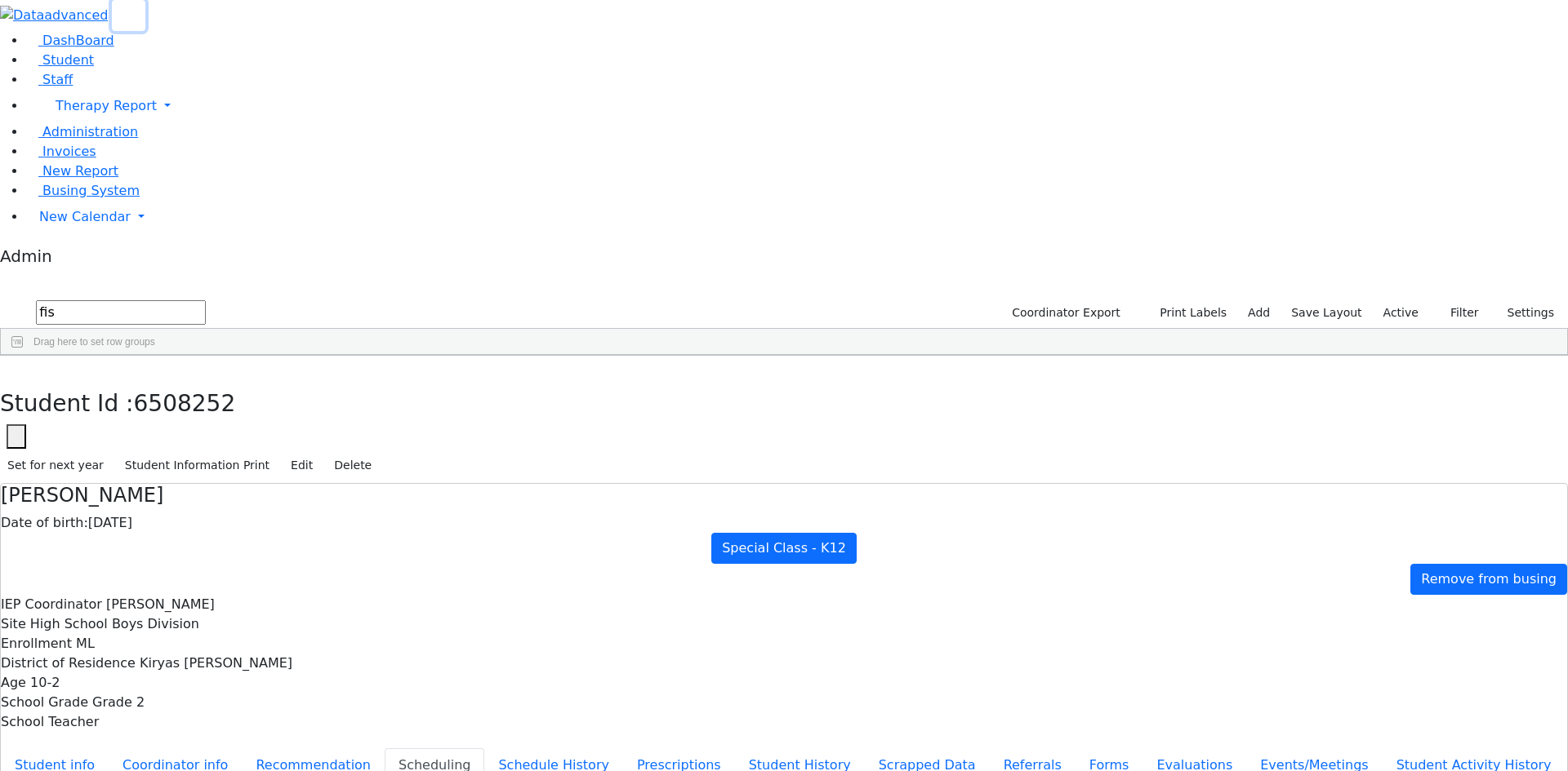
click at [123, 9] on use "button" at bounding box center [123, 9] width 0 height 0
click at [149, 565] on div "Fisher" at bounding box center [75, 576] width 148 height 23
